Goal: Transaction & Acquisition: Obtain resource

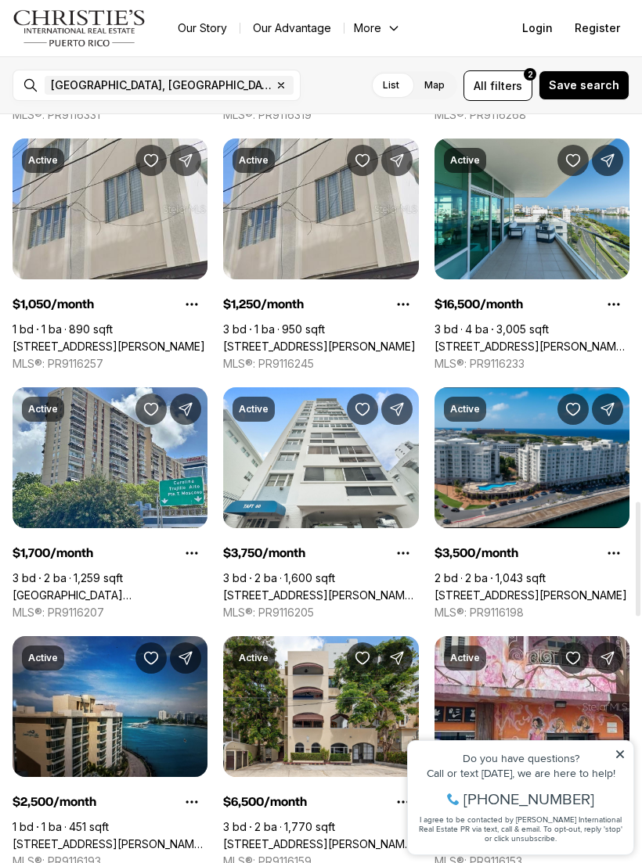
scroll to position [2527, 0]
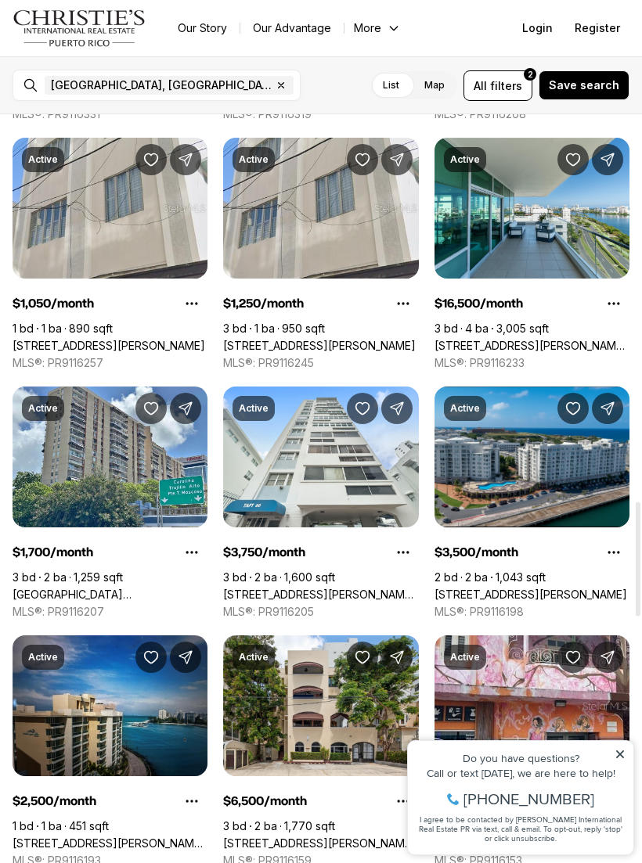
click at [60, 339] on link "423 SAN JORGE #APT 3A, SANTURCE PR, 00909" at bounding box center [109, 346] width 193 height 14
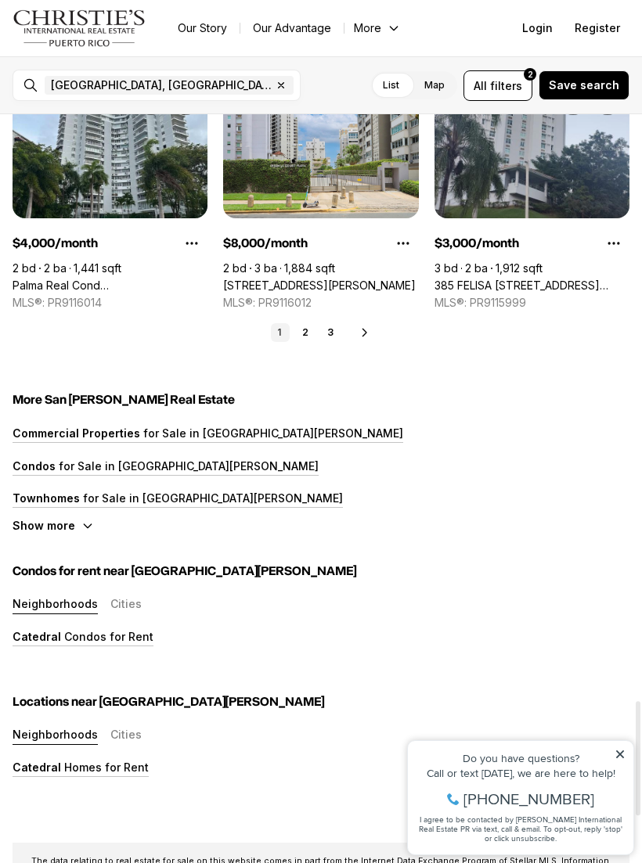
scroll to position [3834, 0]
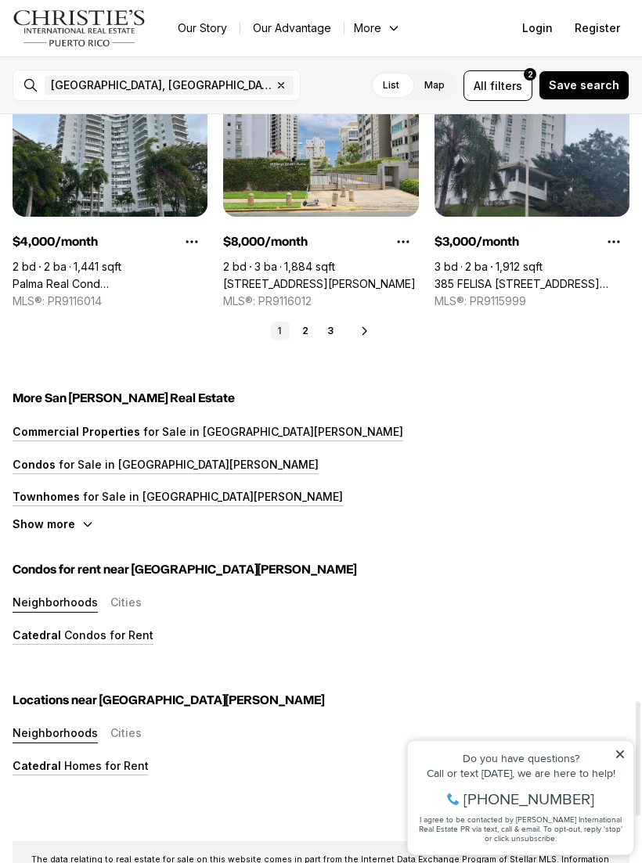
click at [310, 336] on link "2" at bounding box center [305, 331] width 19 height 19
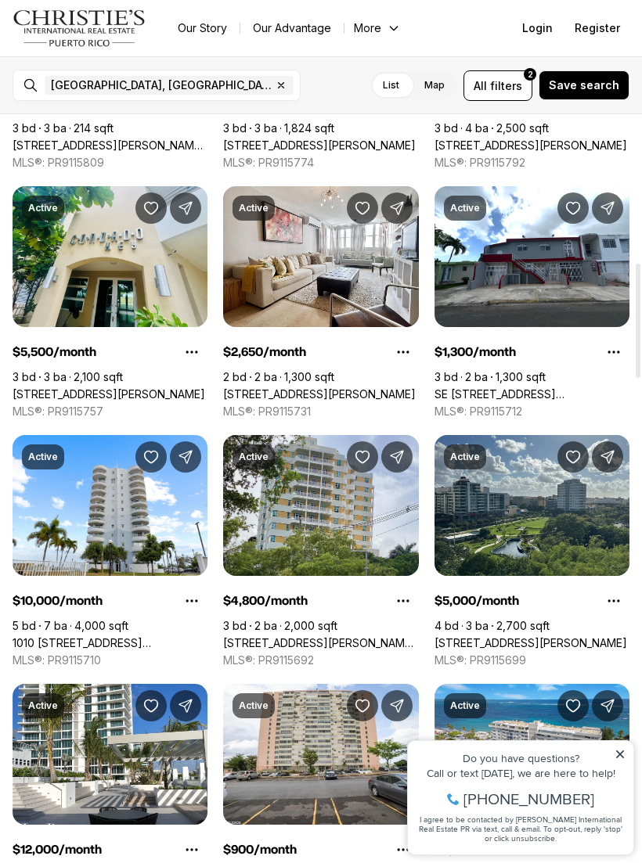
scroll to position [986, 0]
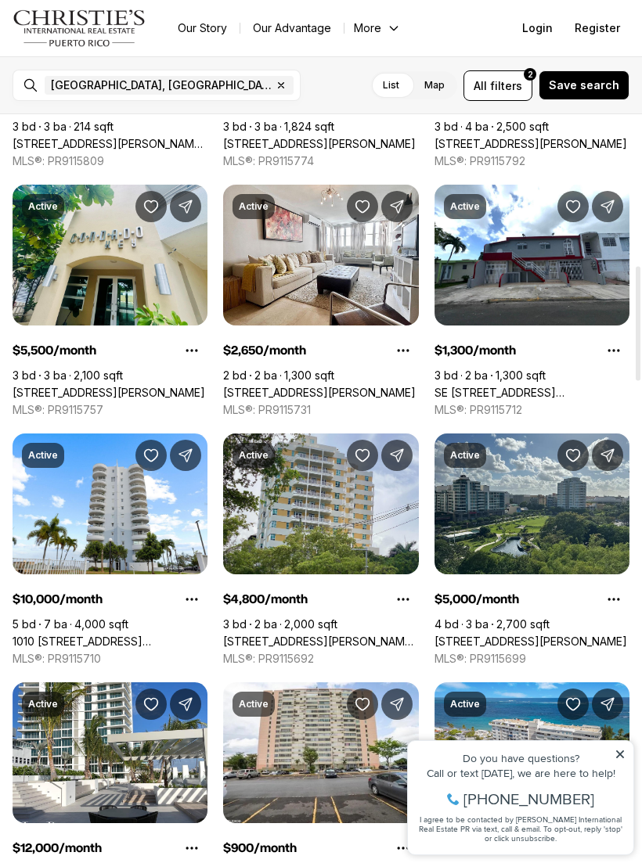
click at [537, 386] on link "SE 981 1 St. REPARTO METROPOLITANO #APT #1, SAN JUAN PR, 00901" at bounding box center [531, 393] width 195 height 14
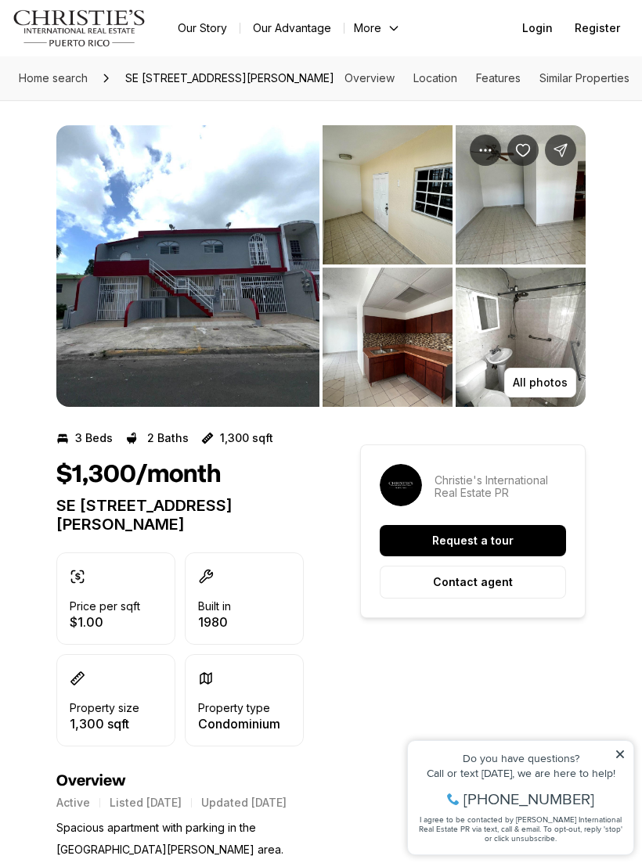
click at [404, 222] on img "View image gallery" at bounding box center [388, 194] width 130 height 139
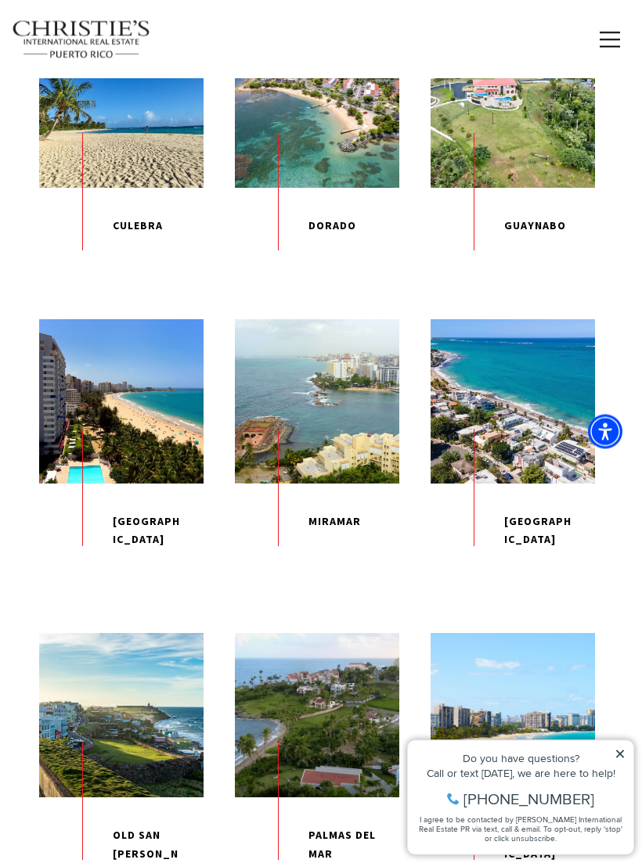
scroll to position [779, 0]
